Goal: Information Seeking & Learning: Find specific fact

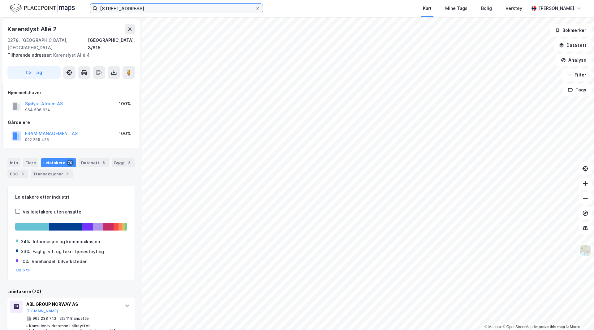
click at [137, 12] on input "Karenslyst Allé 2, 0278 Oslo" at bounding box center [176, 8] width 158 height 9
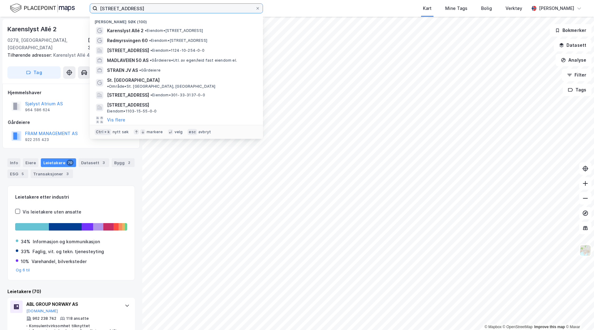
click at [137, 12] on input "Karenslyst Allé 2, 0278 Oslo" at bounding box center [176, 8] width 158 height 9
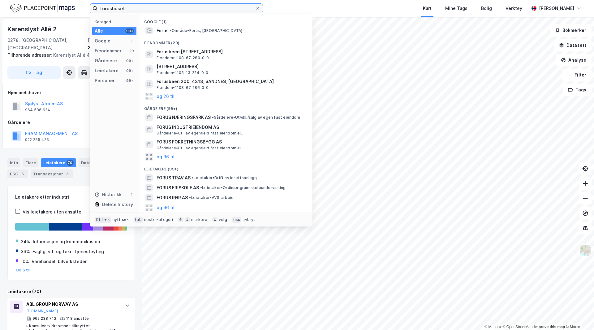
type input "forushuset"
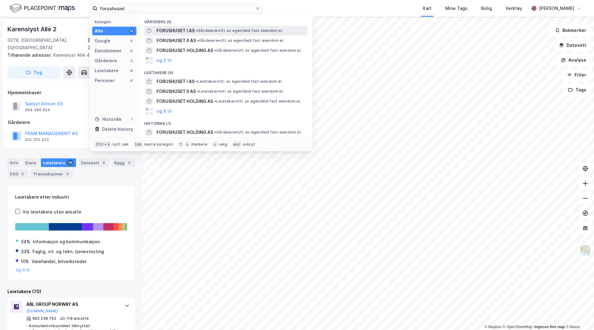
click at [240, 31] on span "• Gårdeiere • Utl. av egen/leid fast eiendom el." at bounding box center [239, 30] width 87 height 5
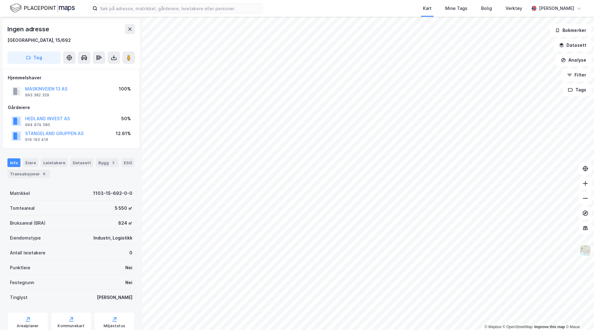
drag, startPoint x: 31, startPoint y: 90, endPoint x: 7, endPoint y: 218, distance: 129.3
click at [7, 218] on div "Bruksareal (BRA) 824 ㎡" at bounding box center [70, 222] width 127 height 15
click at [27, 165] on div "Eiere" at bounding box center [30, 162] width 15 height 9
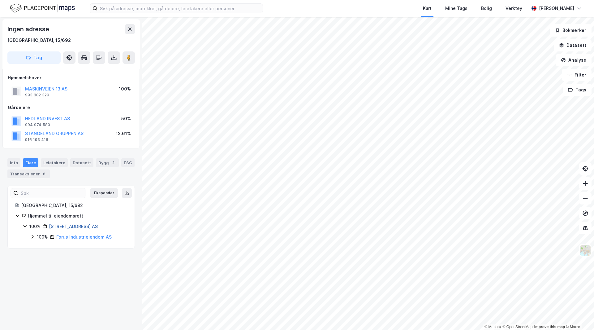
click at [62, 227] on link "[STREET_ADDRESS] AS" at bounding box center [73, 225] width 49 height 5
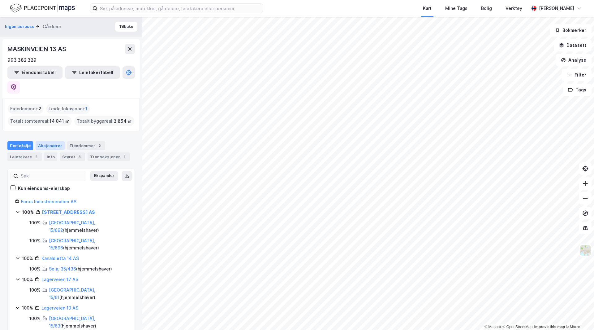
click at [48, 141] on div "Aksjonærer" at bounding box center [50, 145] width 29 height 9
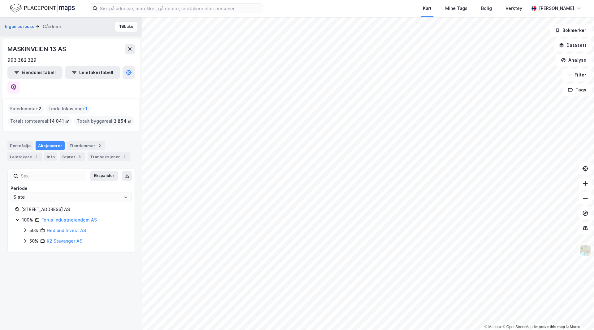
click at [24, 238] on icon at bounding box center [25, 240] width 5 height 5
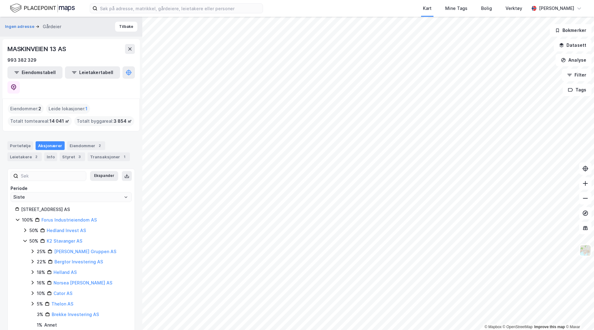
click at [24, 238] on icon at bounding box center [25, 240] width 5 height 5
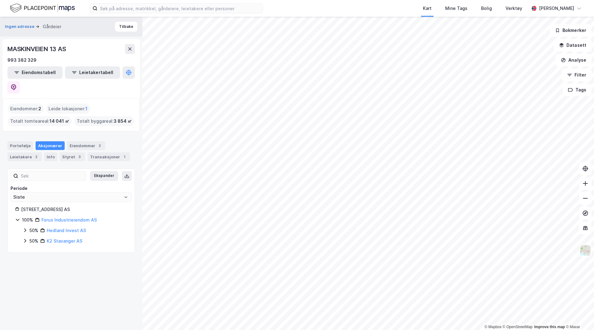
click at [95, 253] on div "Ingen adresse Gårdeier Tilbake MASKINVEIEN 13 AS 993 382 329 Eiendomstabell Lei…" at bounding box center [71, 173] width 142 height 313
